Goal: Check status: Check status

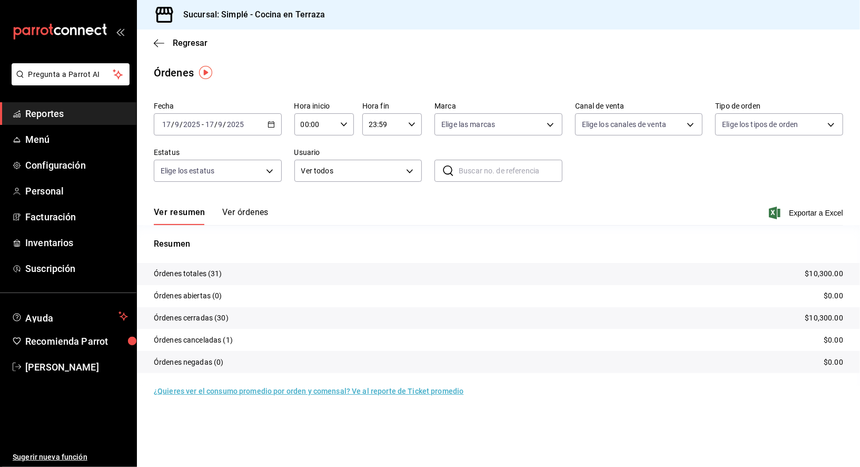
click at [597, 112] on div "Elige los canales de venta" at bounding box center [639, 122] width 128 height 26
click at [597, 118] on body "Pregunta a Parrot AI Reportes Menú Configuración Personal Facturación Inventari…" at bounding box center [430, 233] width 860 height 467
click at [601, 270] on li "DiDi Food" at bounding box center [639, 272] width 127 height 24
type input "DIDI_FOOD"
checkbox input "true"
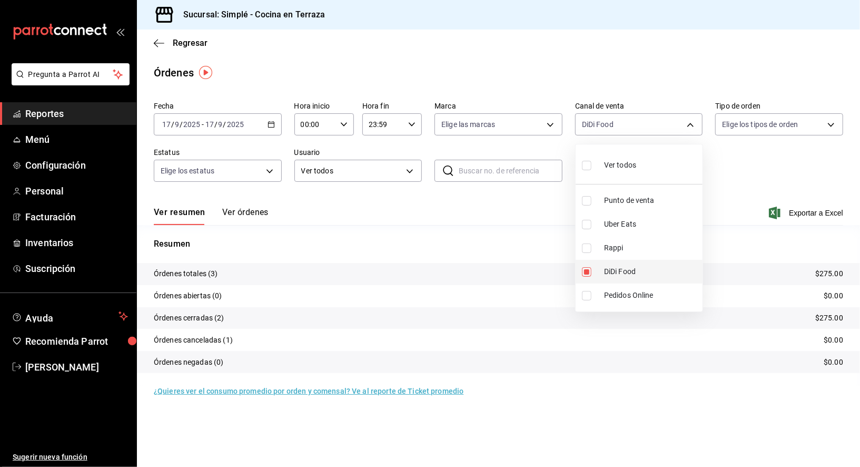
click at [601, 270] on li "DiDi Food" at bounding box center [639, 272] width 127 height 24
checkbox input "false"
click at [627, 195] on span "Punto de venta" at bounding box center [651, 200] width 94 height 11
type input "PARROT"
checkbox input "true"
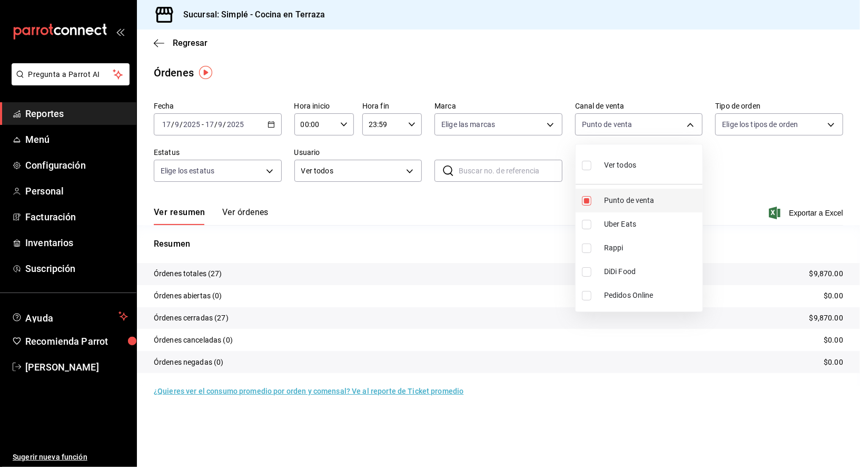
click at [630, 198] on span "Punto de venta" at bounding box center [651, 200] width 94 height 11
checkbox input "false"
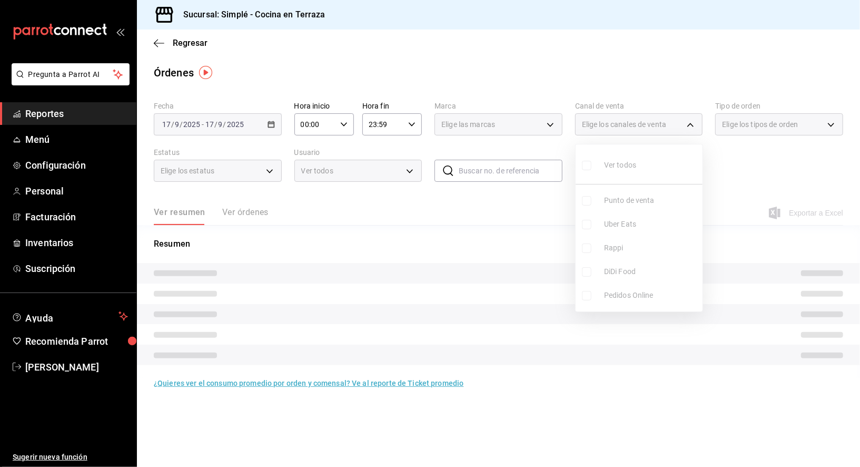
click at [626, 214] on li "Uber Eats" at bounding box center [639, 224] width 127 height 24
type input "UBER_EATS"
checkbox input "true"
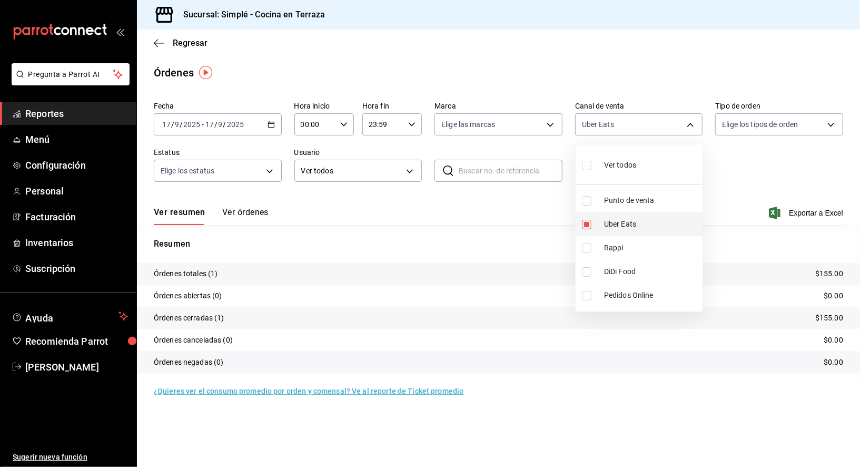
click at [624, 222] on span "Uber Eats" at bounding box center [651, 224] width 94 height 11
checkbox input "false"
click at [470, 220] on div at bounding box center [430, 233] width 860 height 467
